Goal: Find specific page/section: Find specific page/section

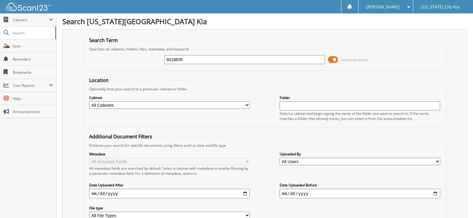
type input "6018835"
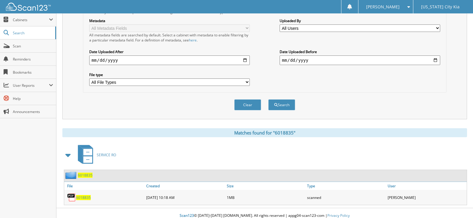
scroll to position [139, 0]
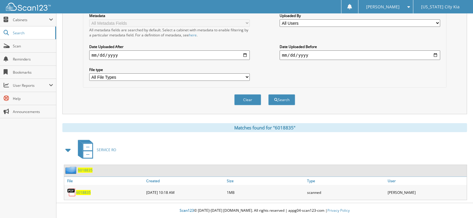
click at [84, 192] on span "6018835" at bounding box center [83, 192] width 15 height 5
click at [33, 43] on link "Scan" at bounding box center [28, 46] width 56 height 13
